Goal: Task Accomplishment & Management: Manage account settings

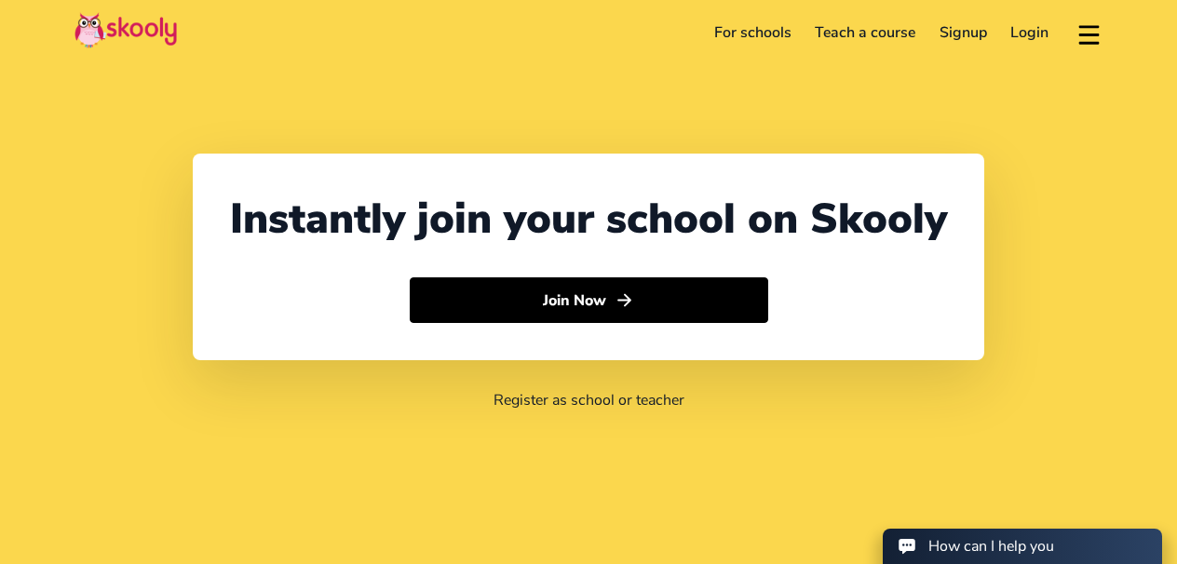
select select "1"
select select "[GEOGRAPHIC_DATA]"
select select "America/New_York"
click at [1034, 35] on link "Login" at bounding box center [1030, 33] width 62 height 30
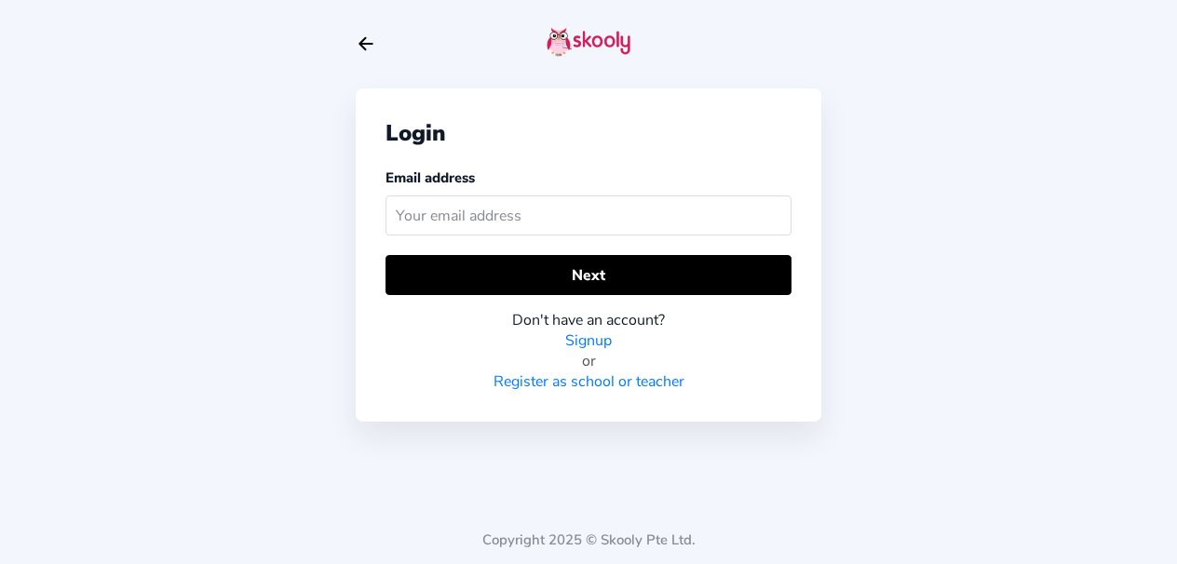
click at [600, 220] on input "text" at bounding box center [588, 215] width 406 height 40
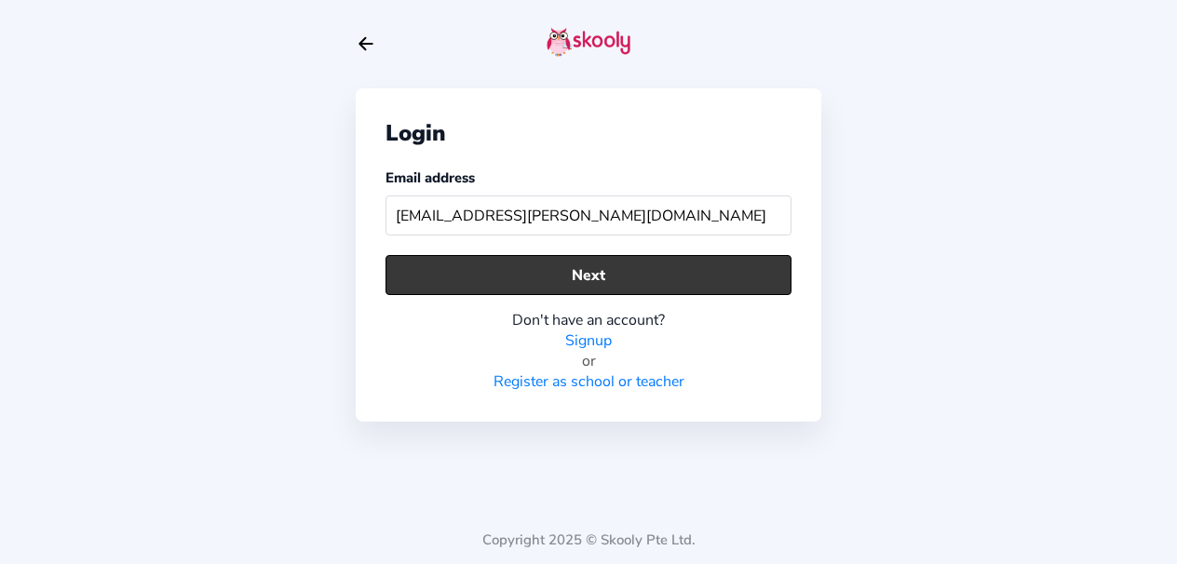
type input "[EMAIL_ADDRESS][PERSON_NAME][DOMAIN_NAME]"
click at [596, 285] on button "Next" at bounding box center [588, 275] width 406 height 40
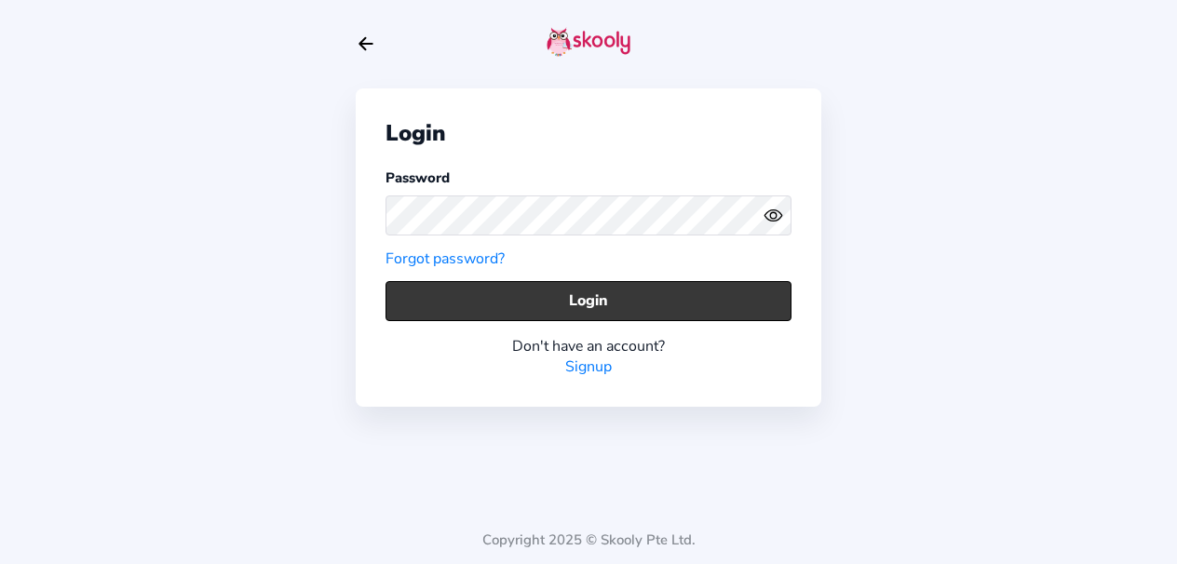
click at [575, 308] on button "Login" at bounding box center [588, 301] width 406 height 40
click at [732, 303] on button "Login" at bounding box center [588, 301] width 406 height 40
